Goal: Entertainment & Leisure: Consume media (video, audio)

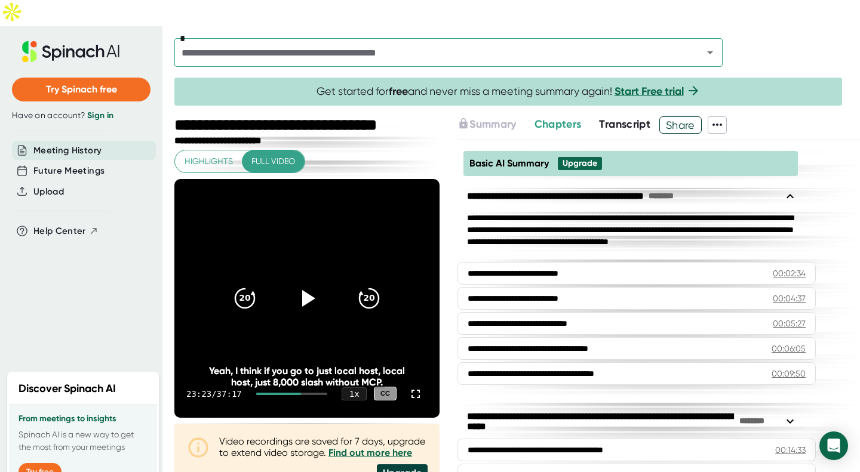
click at [846, 385] on div "**********" at bounding box center [658, 319] width 402 height 358
click at [408, 387] on icon at bounding box center [415, 394] width 14 height 14
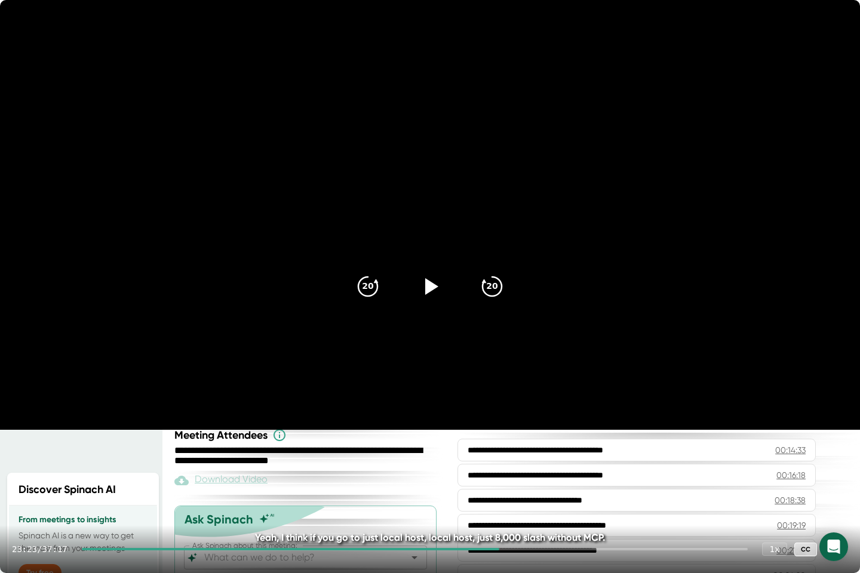
click at [440, 287] on icon at bounding box center [430, 286] width 29 height 29
click at [430, 548] on div "23:23 / 37:17 1 x CC" at bounding box center [430, 549] width 860 height 48
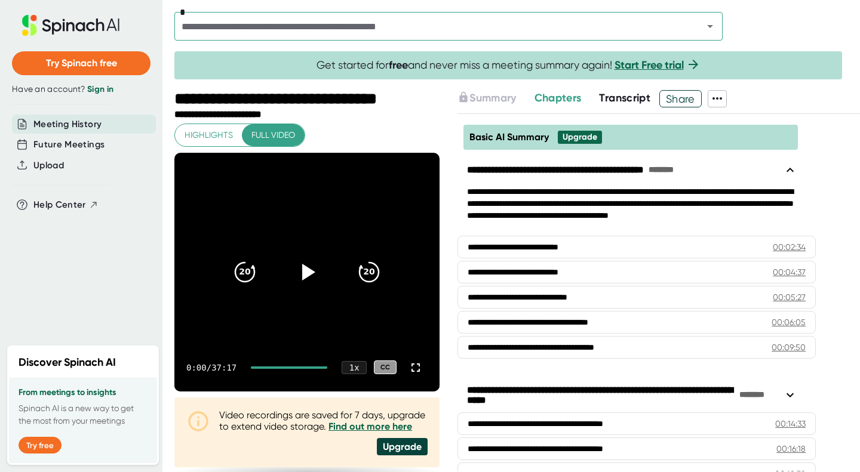
click at [410, 373] on icon at bounding box center [415, 368] width 14 height 14
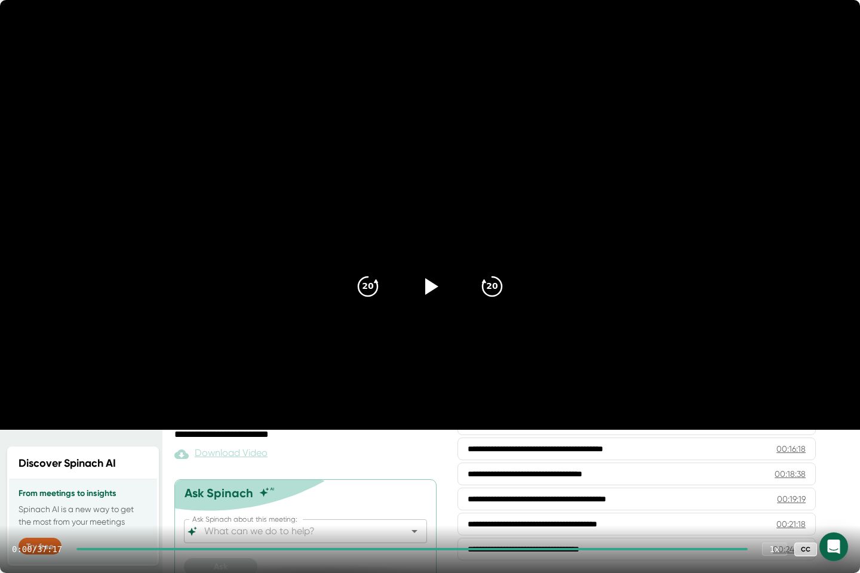
click at [308, 472] on div at bounding box center [411, 549] width 671 height 2
click at [419, 472] on div "12:41 / 37:17 1 x CC" at bounding box center [430, 549] width 860 height 48
click at [429, 472] on div at bounding box center [415, 549] width 666 height 2
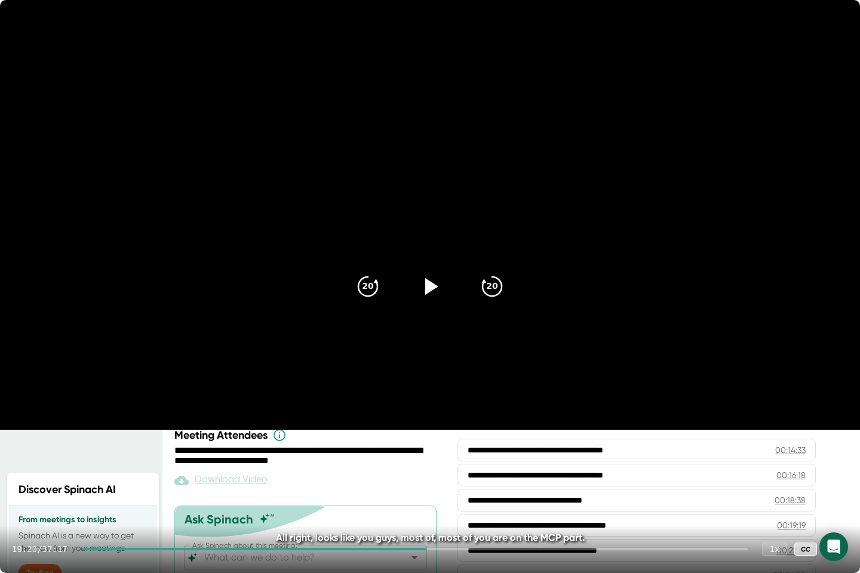
click at [432, 281] on icon at bounding box center [430, 286] width 29 height 29
click at [496, 198] on video at bounding box center [430, 215] width 860 height 430
click at [418, 290] on icon at bounding box center [430, 286] width 29 height 29
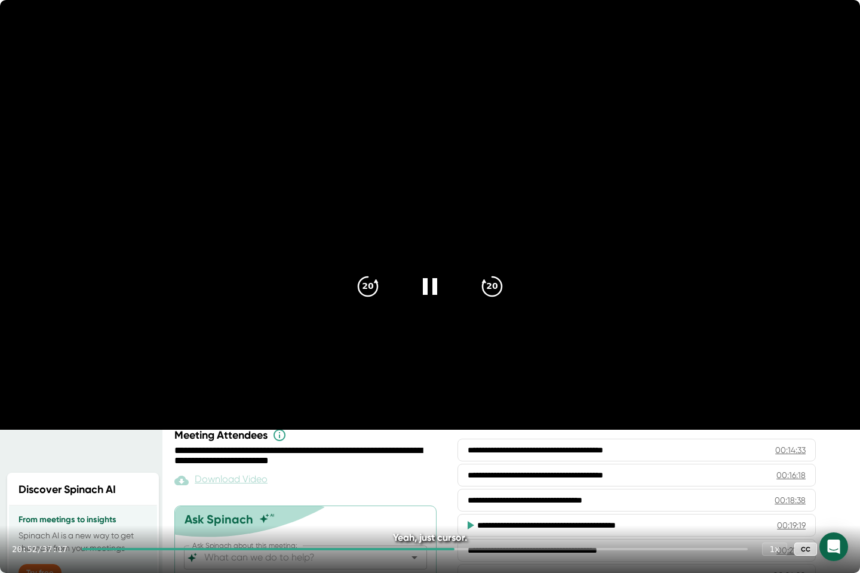
click at [437, 277] on icon at bounding box center [430, 286] width 29 height 29
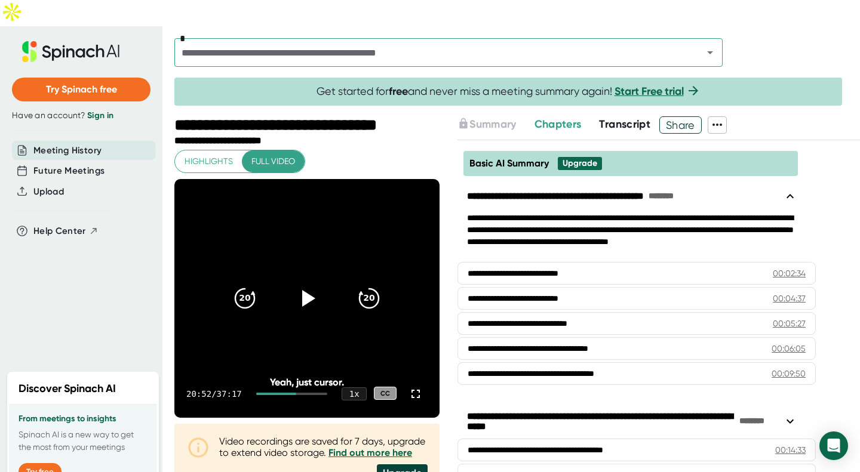
click at [410, 387] on icon at bounding box center [415, 394] width 14 height 14
